Goal: Task Accomplishment & Management: Complete application form

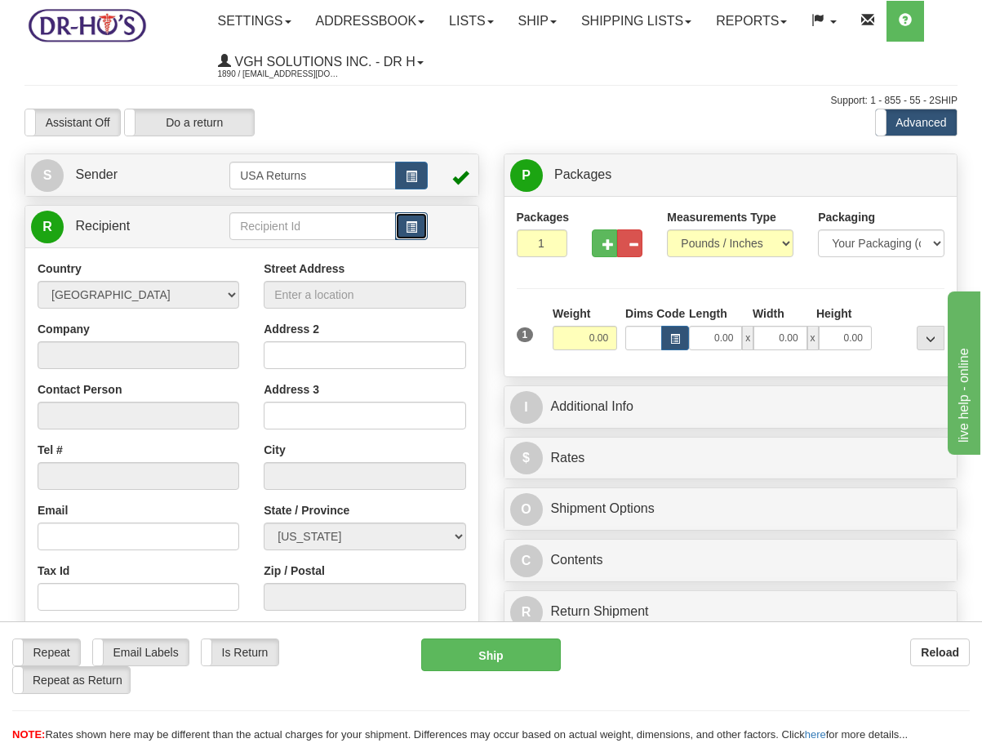
click at [423, 218] on button "button" at bounding box center [411, 226] width 33 height 28
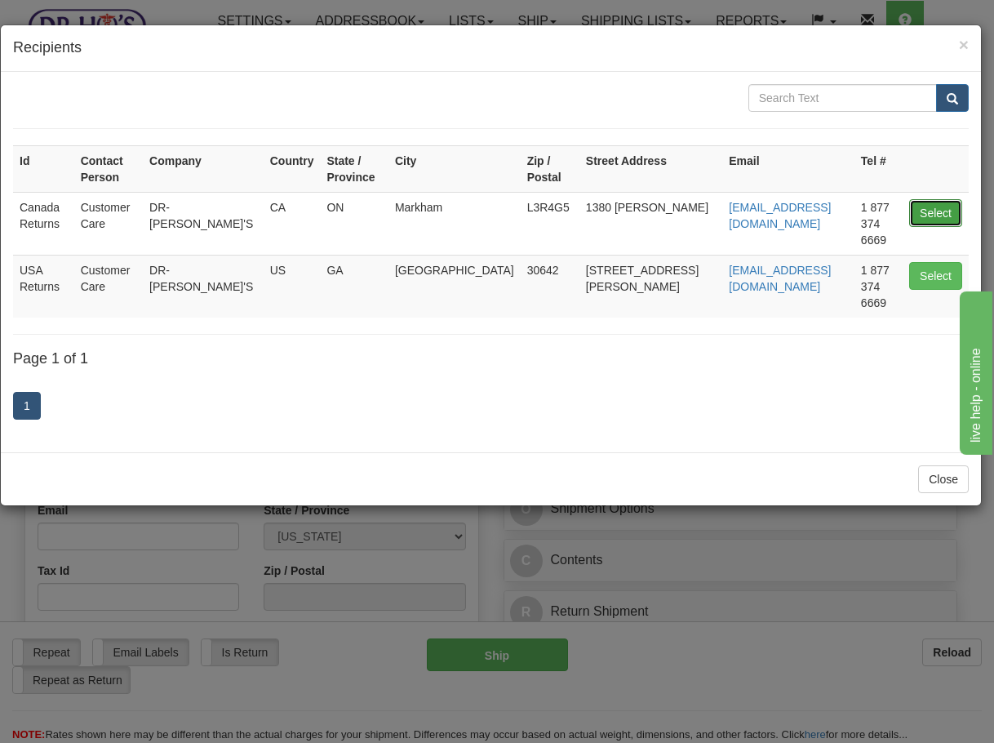
click at [932, 199] on button "Select" at bounding box center [935, 213] width 53 height 28
type input "Canada Returns"
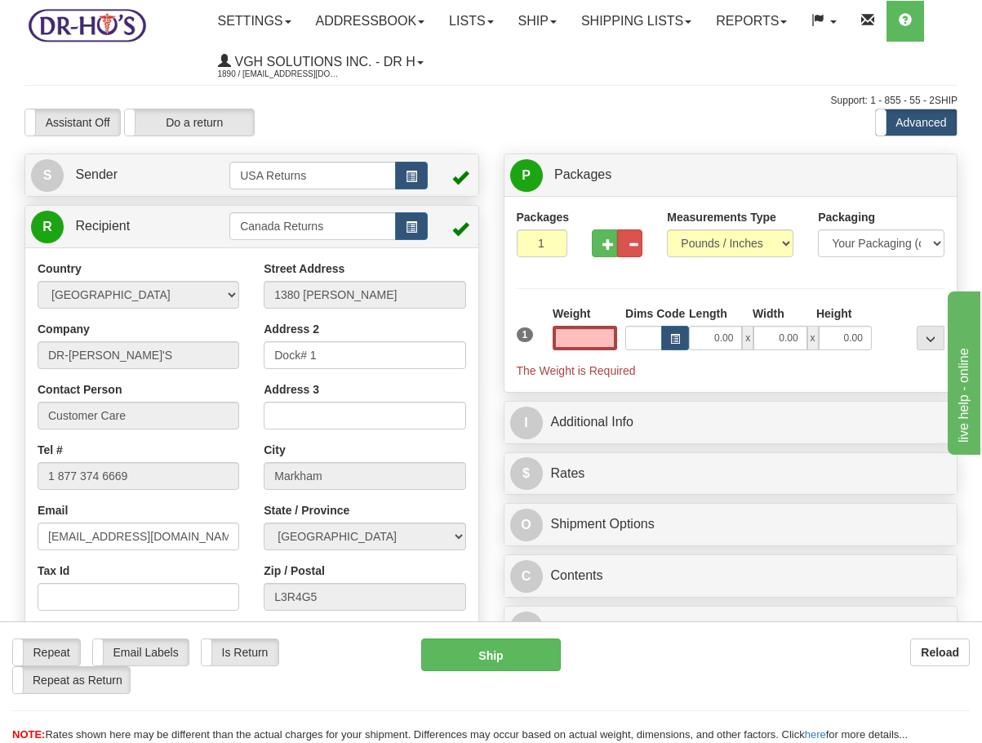
type input "0.00"
drag, startPoint x: 429, startPoint y: 174, endPoint x: 399, endPoint y: 191, distance: 34.7
click at [429, 173] on td at bounding box center [450, 174] width 44 height 33
click at [410, 179] on span "button" at bounding box center [411, 176] width 11 height 11
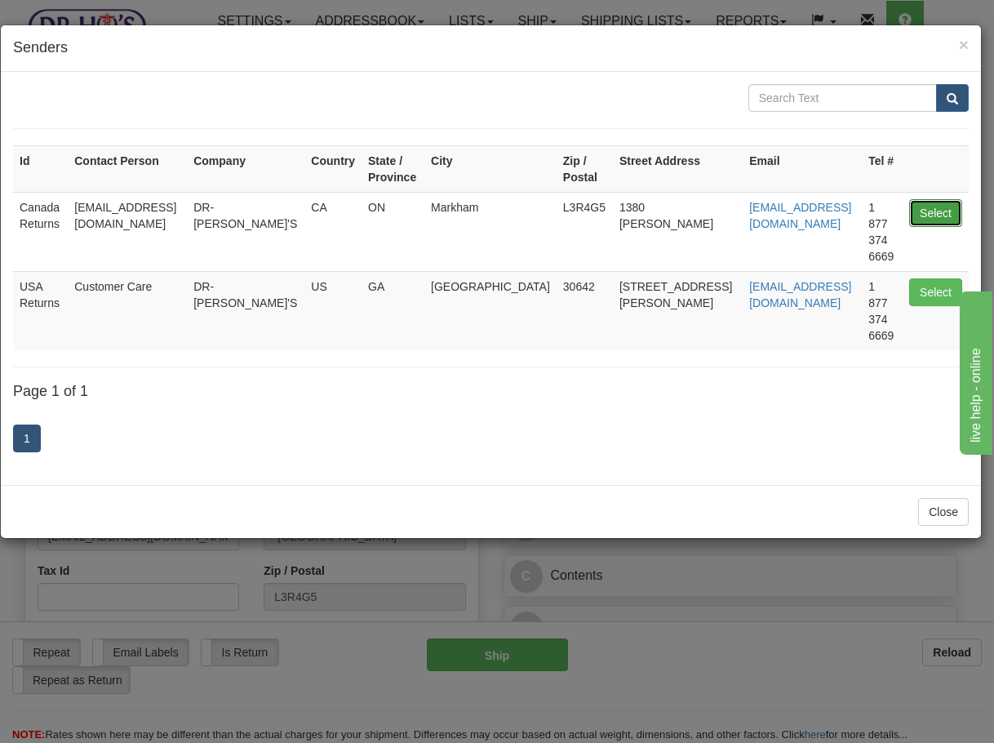
click at [922, 211] on button "Select" at bounding box center [935, 213] width 53 height 28
type input "Canada Returns"
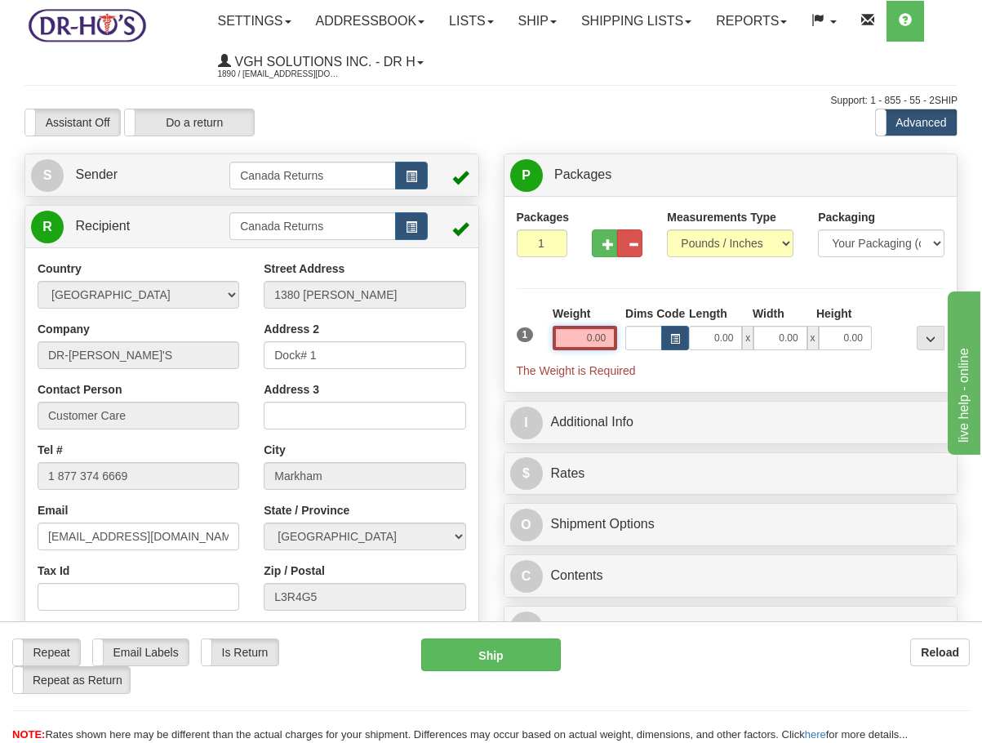
click at [588, 335] on input "0.00" at bounding box center [584, 338] width 64 height 24
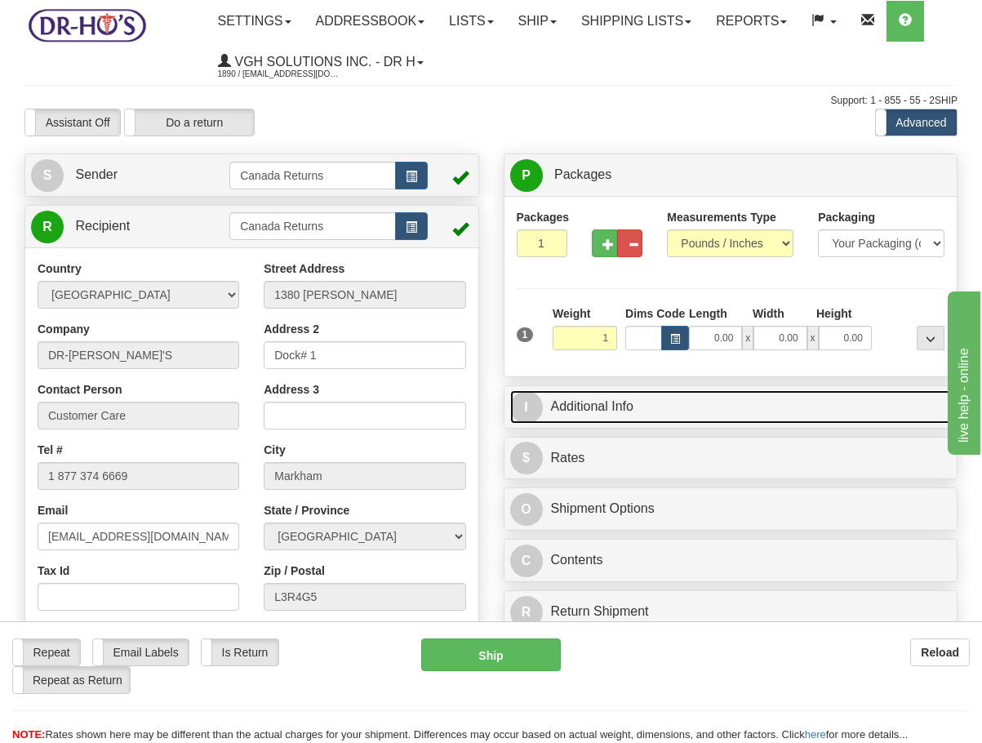
click at [610, 409] on link "I Additional Info" at bounding box center [730, 406] width 441 height 33
type input "1.00"
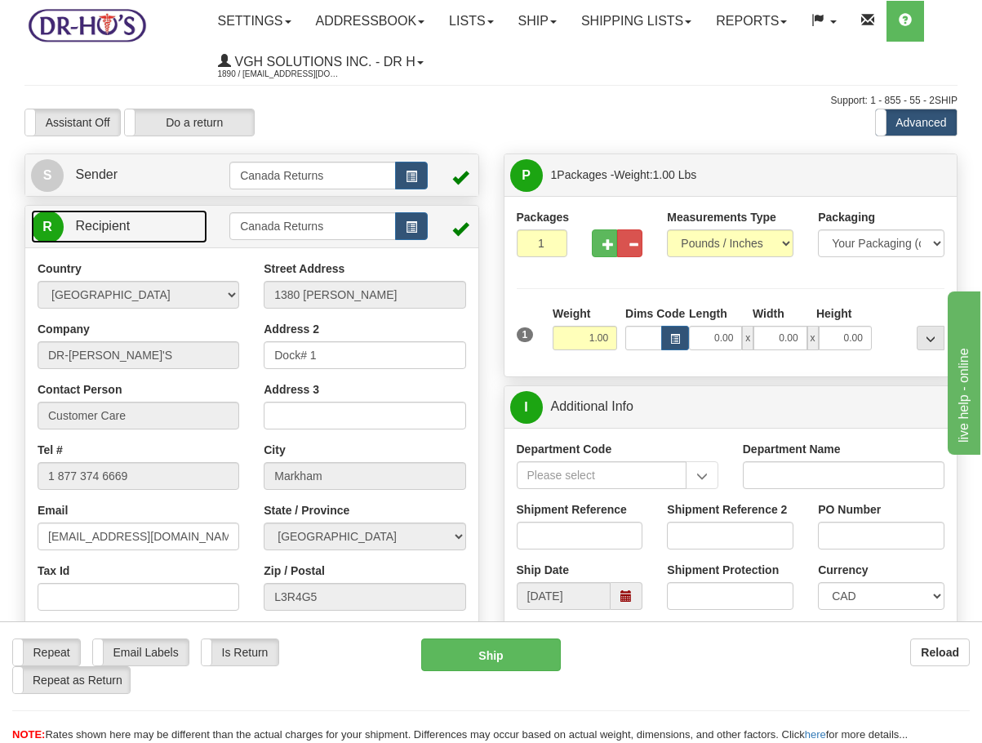
click at [197, 222] on link "R Recipient" at bounding box center [119, 226] width 176 height 33
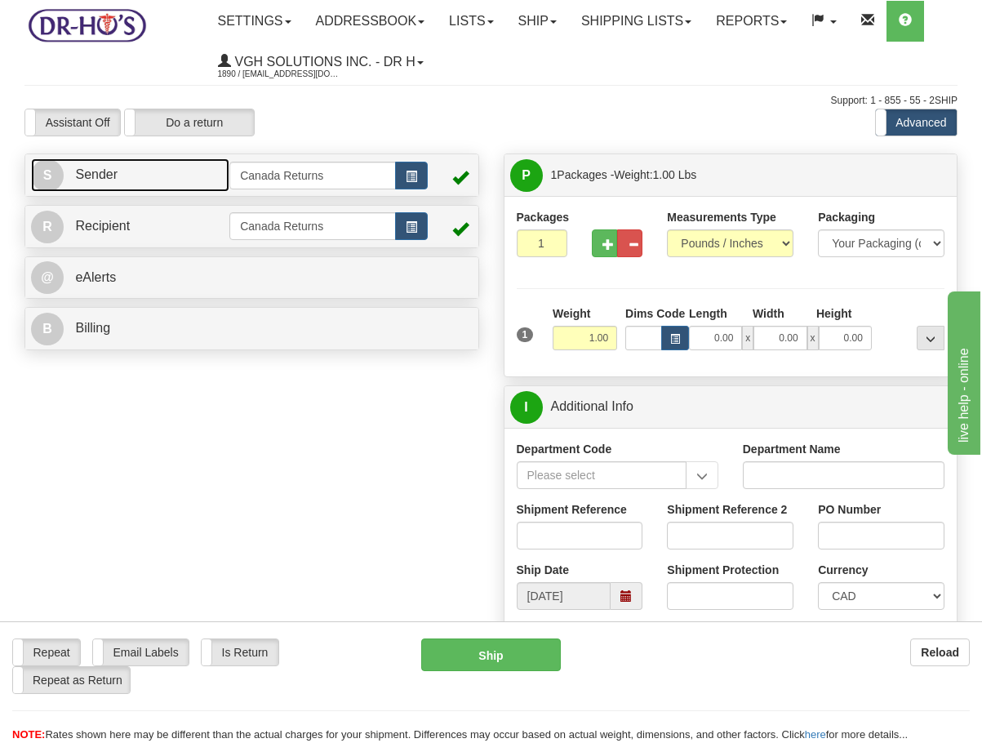
click at [184, 173] on link "S Sender" at bounding box center [130, 174] width 198 height 33
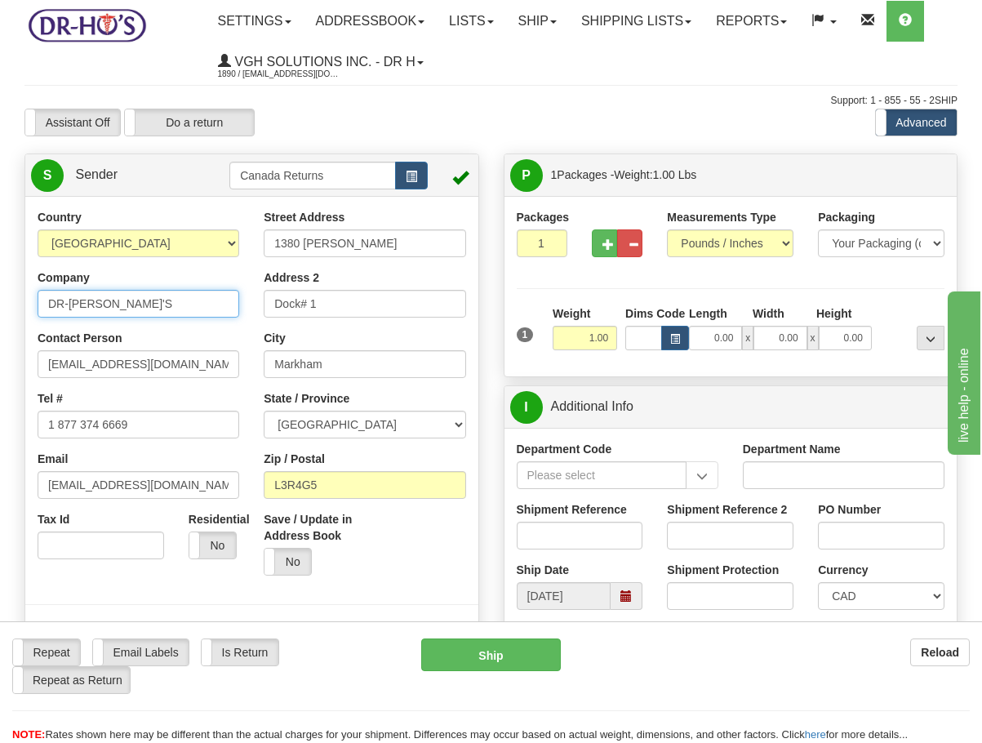
click at [183, 299] on input "DR-[PERSON_NAME]'S" at bounding box center [139, 304] width 202 height 28
paste input "[PERSON_NAME]"
type input "[PERSON_NAME]"
click at [165, 354] on input "[EMAIL_ADDRESS][DOMAIN_NAME]" at bounding box center [139, 364] width 202 height 28
paste input "[PERSON_NAME]"
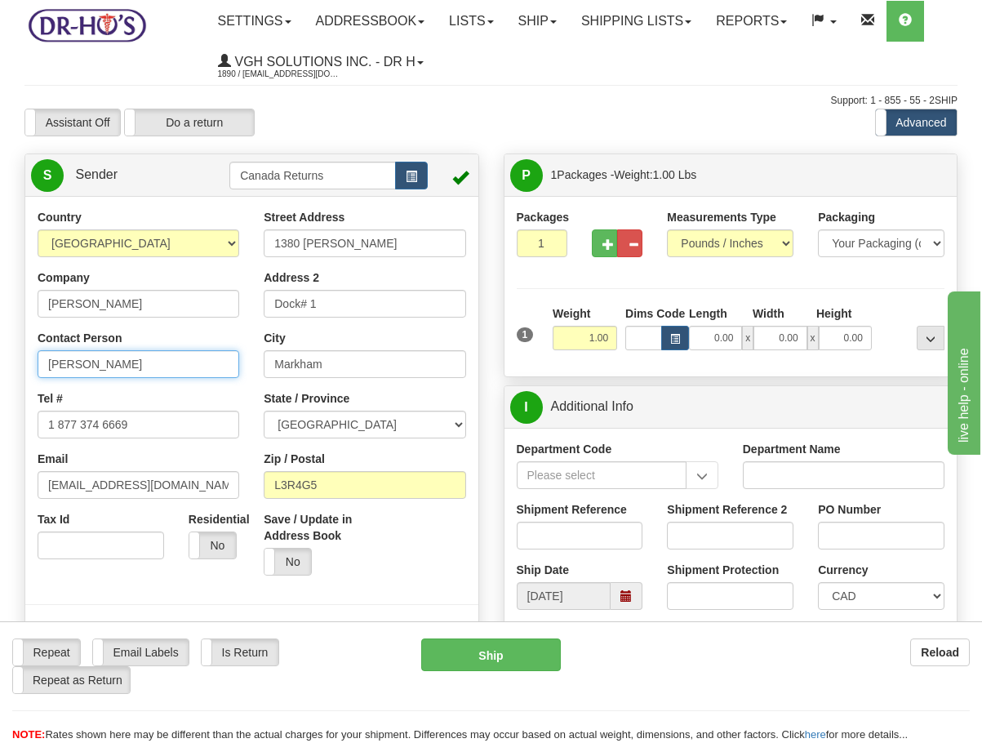
type input "[PERSON_NAME]"
drag, startPoint x: 40, startPoint y: 429, endPoint x: -148, endPoint y: 424, distance: 187.7
click at [0, 424] on html "Training Course Close Toggle navigation Settings Shipping Preferences New Sende…" at bounding box center [491, 371] width 982 height 743
paste input "8194724131"
type input "8194724131"
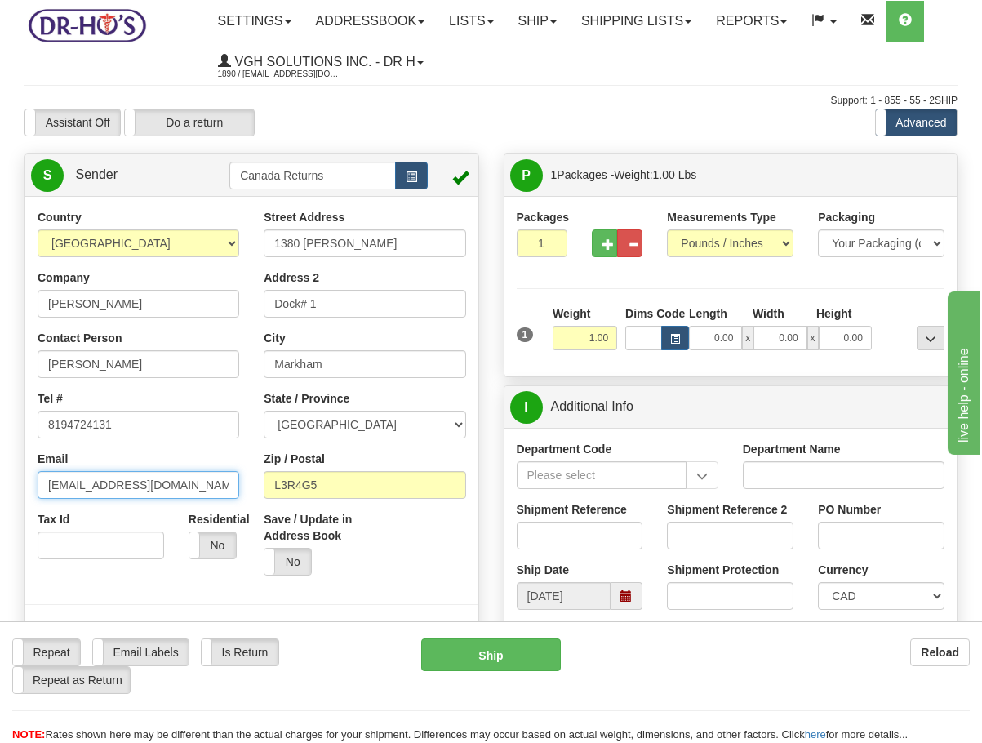
drag, startPoint x: 157, startPoint y: 478, endPoint x: -84, endPoint y: 484, distance: 241.6
click at [0, 484] on html "Training Course Close Toggle navigation Settings Shipping Preferences New Sende…" at bounding box center [491, 371] width 982 height 743
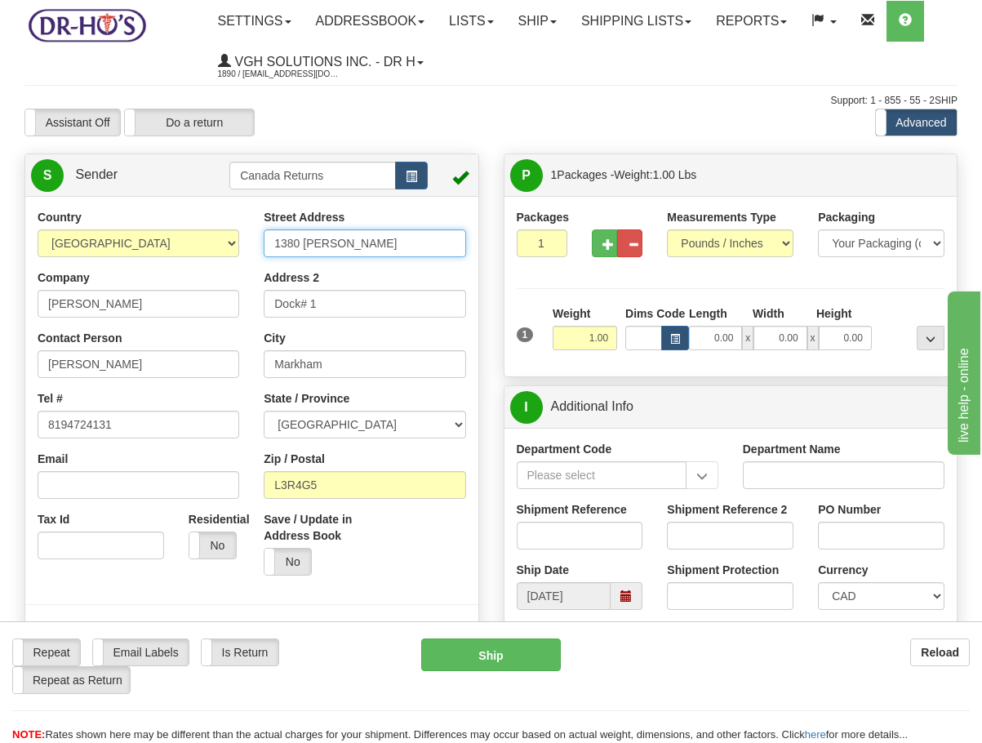
click at [395, 249] on input "1380 [PERSON_NAME]" at bounding box center [365, 243] width 202 height 28
paste input "[STREET_ADDRESS]"
type input "[STREET_ADDRESS]"
drag, startPoint x: 358, startPoint y: 297, endPoint x: 71, endPoint y: 303, distance: 287.3
click at [71, 303] on div "Country [GEOGRAPHIC_DATA] [GEOGRAPHIC_DATA] [GEOGRAPHIC_DATA] [GEOGRAPHIC_DATA]…" at bounding box center [251, 435] width 453 height 452
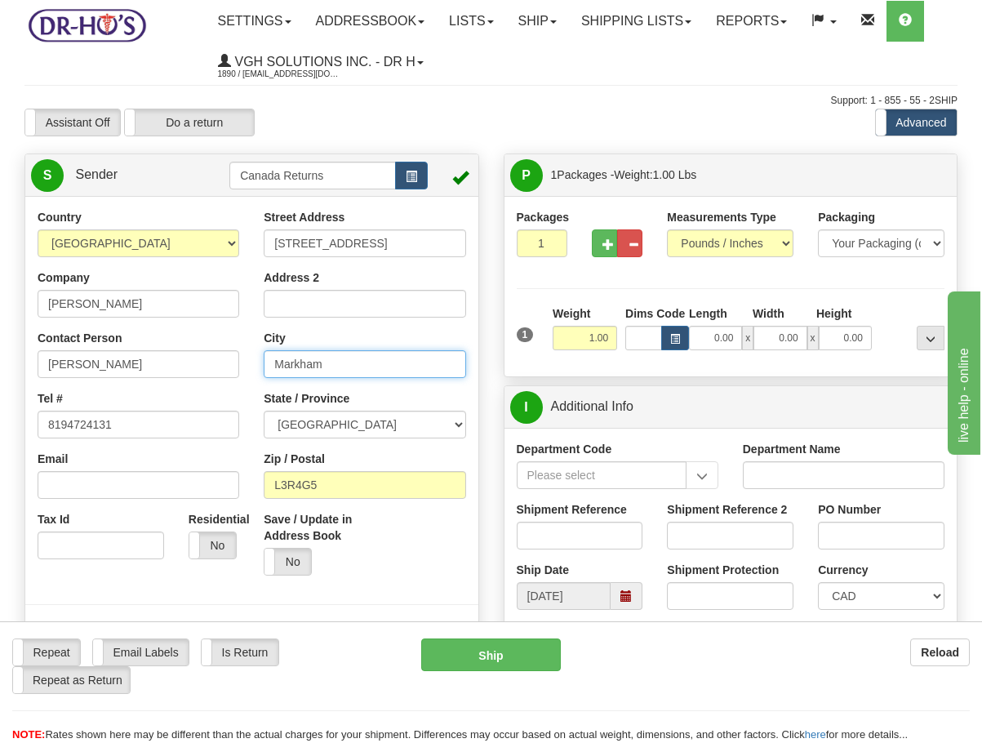
drag, startPoint x: 434, startPoint y: 353, endPoint x: 425, endPoint y: 352, distance: 9.1
click at [425, 352] on input "Markham" at bounding box center [365, 364] width 202 height 28
paste input "Drummondville"
type input "Drummondville"
click at [382, 421] on select "[GEOGRAPHIC_DATA] [GEOGRAPHIC_DATA] [GEOGRAPHIC_DATA] [GEOGRAPHIC_DATA] [GEOGRA…" at bounding box center [365, 424] width 202 height 28
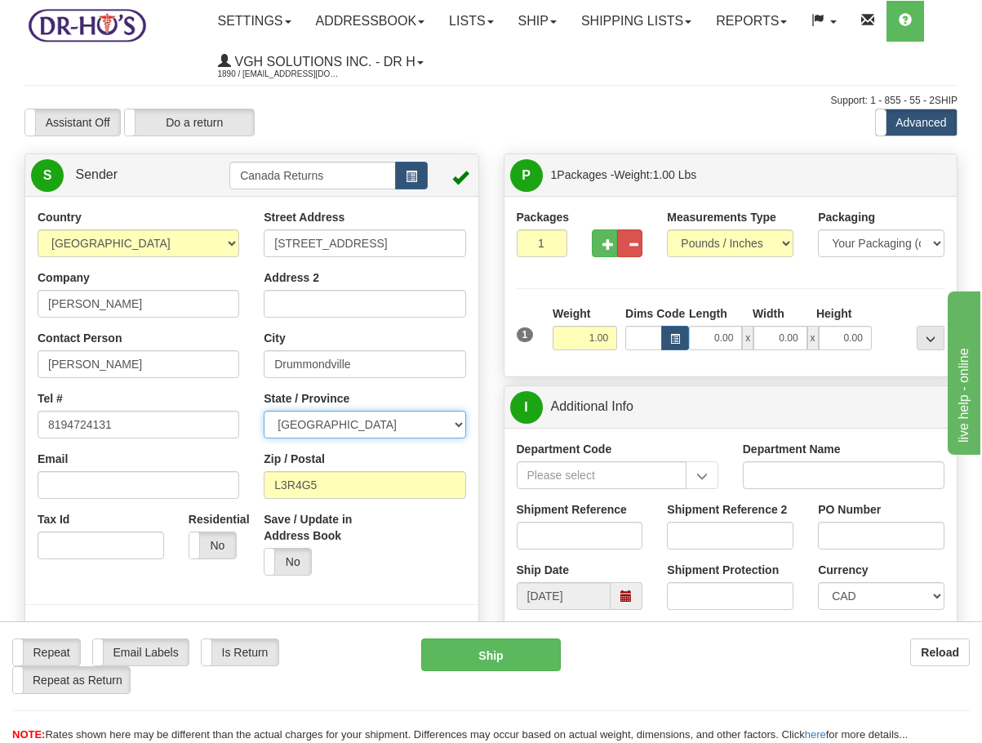
select select "QC"
click at [264, 410] on select "[GEOGRAPHIC_DATA] [GEOGRAPHIC_DATA] [GEOGRAPHIC_DATA] [GEOGRAPHIC_DATA] [GEOGRA…" at bounding box center [365, 424] width 202 height 28
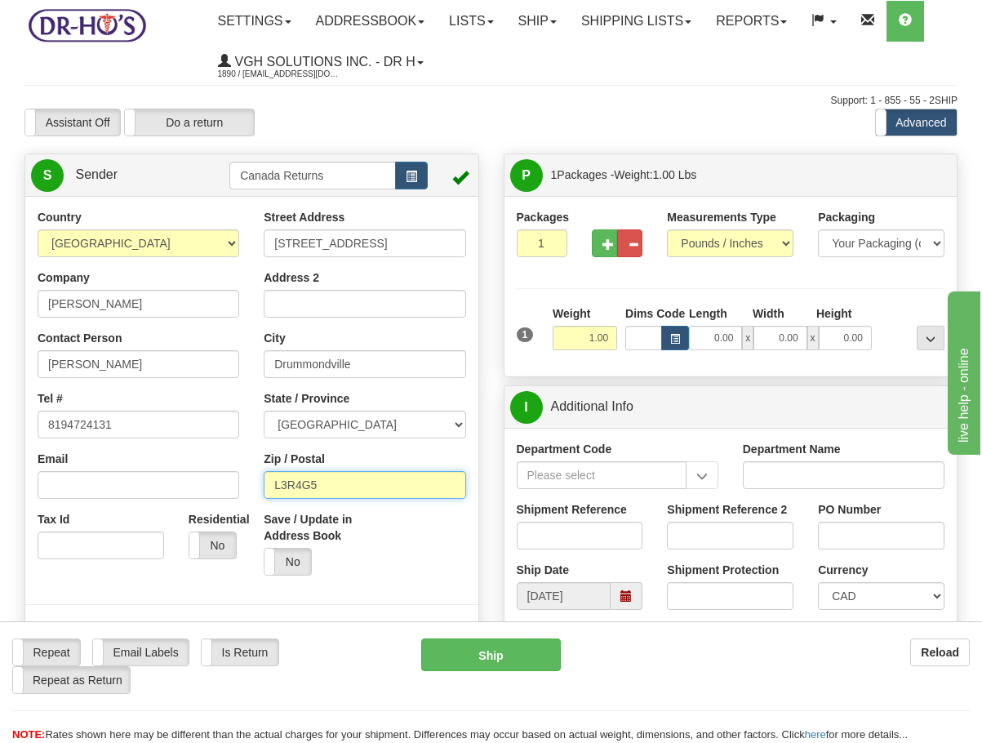
click at [404, 489] on input "L3R4G5" at bounding box center [365, 485] width 202 height 28
paste input "J2C7Z2"
type input "J2C7Z2"
click at [618, 537] on input "Shipment Reference" at bounding box center [579, 535] width 126 height 28
paste input "1201059"
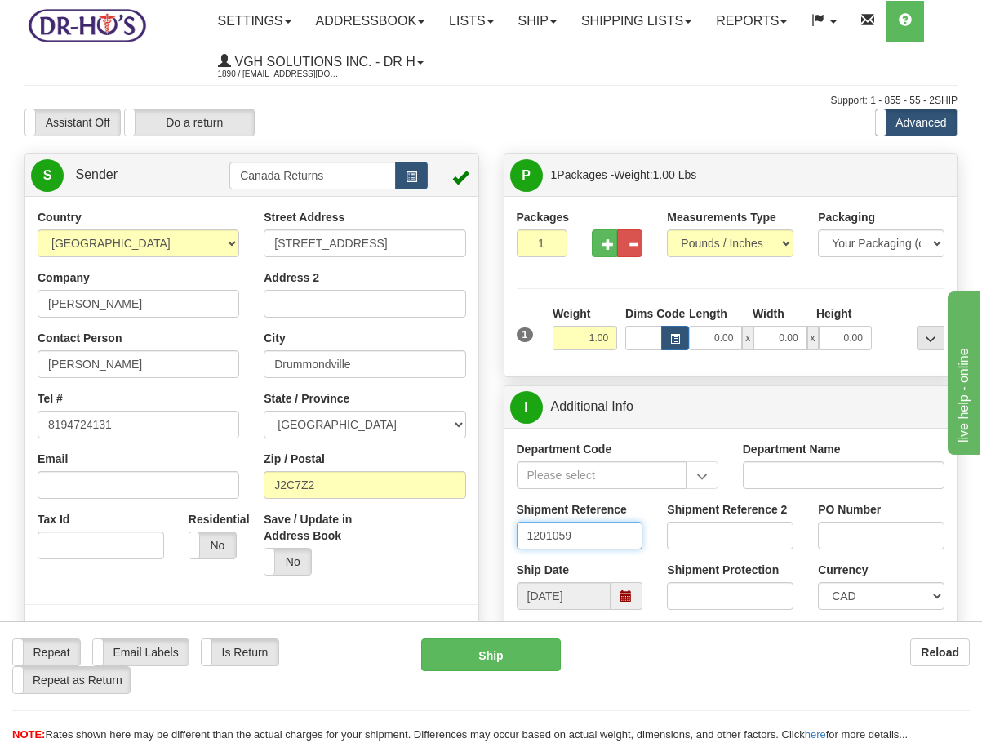
type input "1201059"
click at [646, 589] on div "Ship Date [DATE]" at bounding box center [579, 585] width 151 height 48
click at [638, 590] on span at bounding box center [626, 596] width 32 height 28
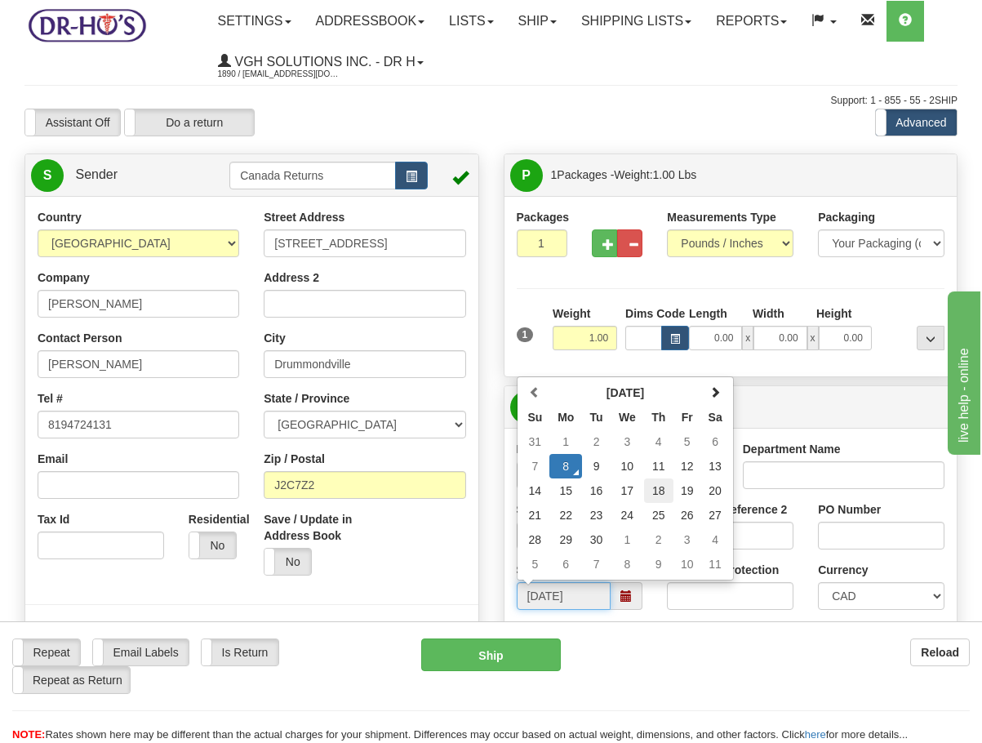
click at [666, 494] on td "18" at bounding box center [658, 490] width 29 height 24
type input "[DATE]"
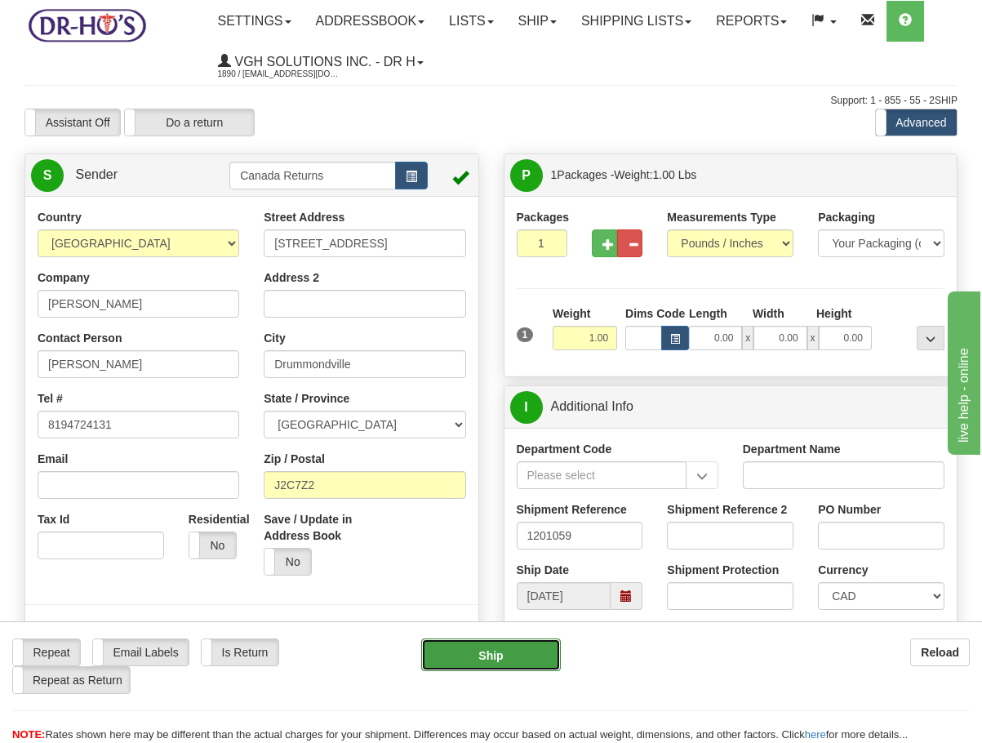
click at [493, 651] on button "Ship" at bounding box center [491, 654] width 140 height 33
type input "DOM.EP"
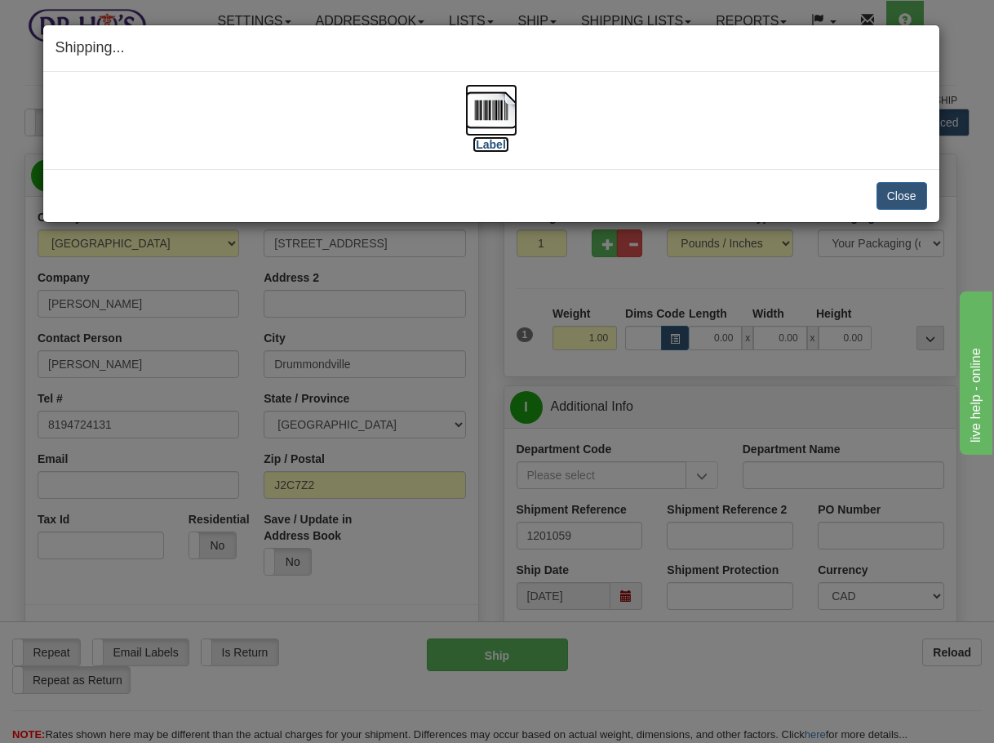
click at [506, 116] on img at bounding box center [491, 110] width 52 height 52
click at [916, 207] on button "Close" at bounding box center [901, 196] width 51 height 28
